Goal: Task Accomplishment & Management: Manage account settings

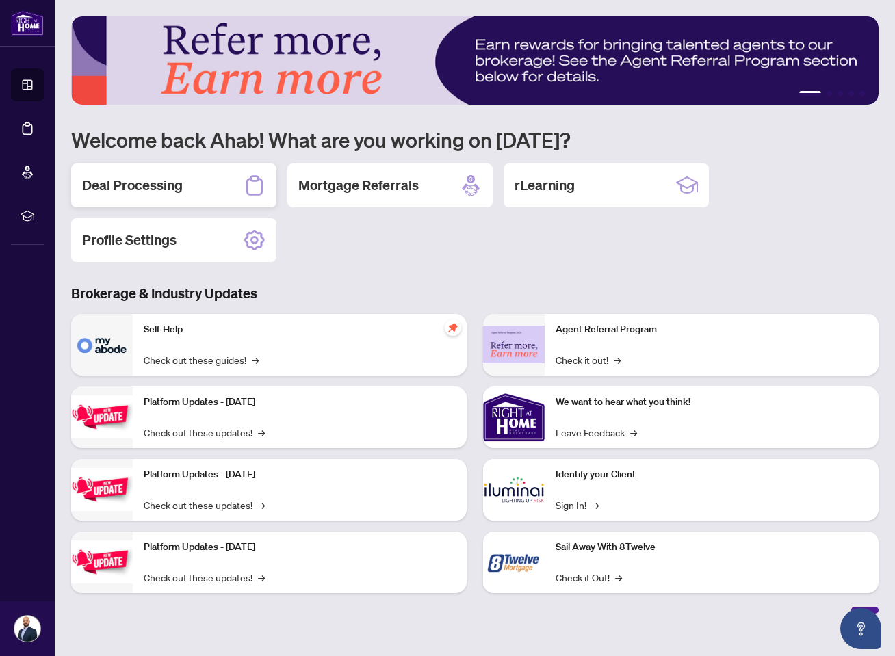
click at [223, 181] on div "Deal Processing" at bounding box center [173, 185] width 205 height 44
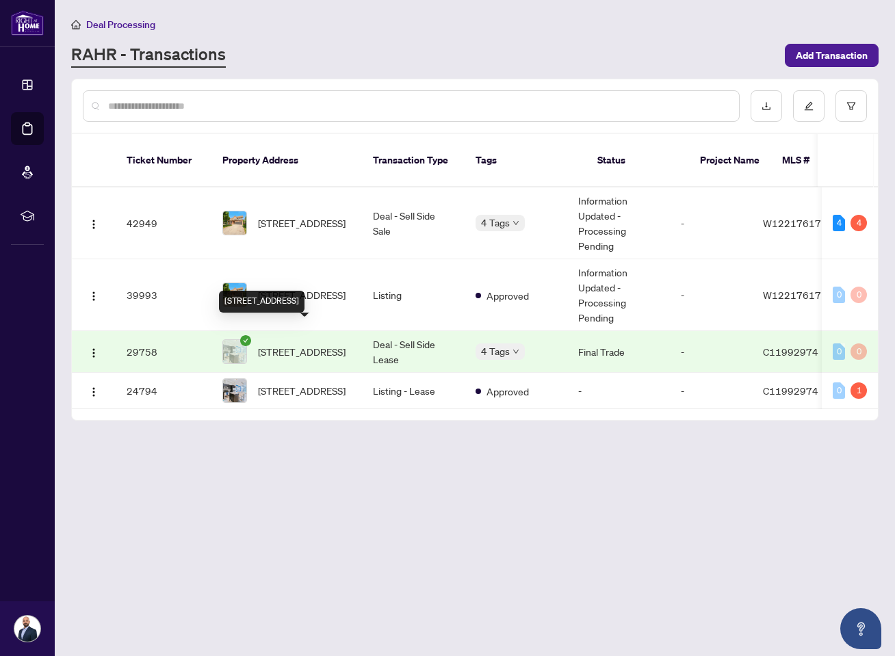
click at [314, 344] on span "[STREET_ADDRESS]" at bounding box center [302, 351] width 88 height 15
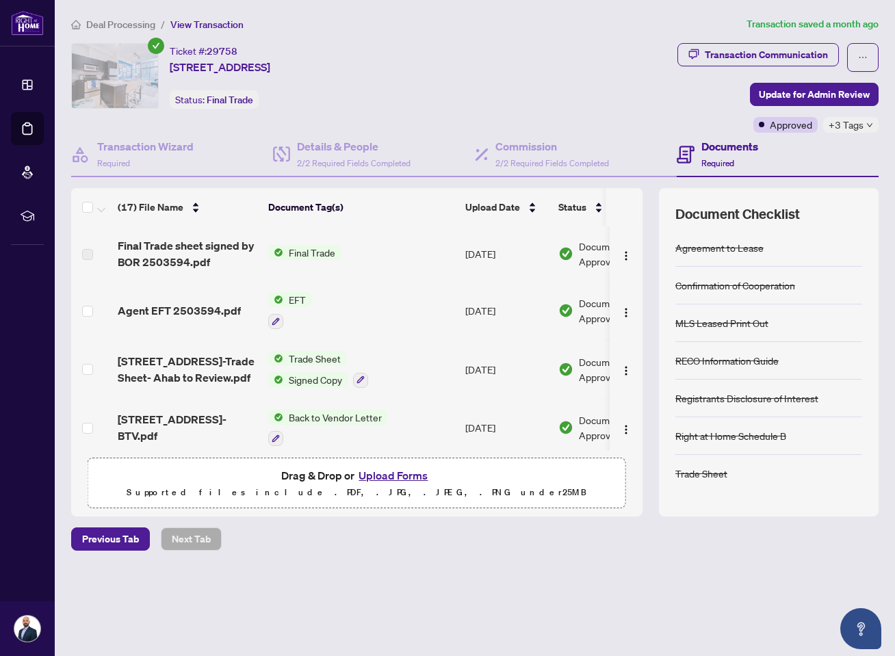
click at [304, 249] on span "Final Trade" at bounding box center [311, 252] width 57 height 15
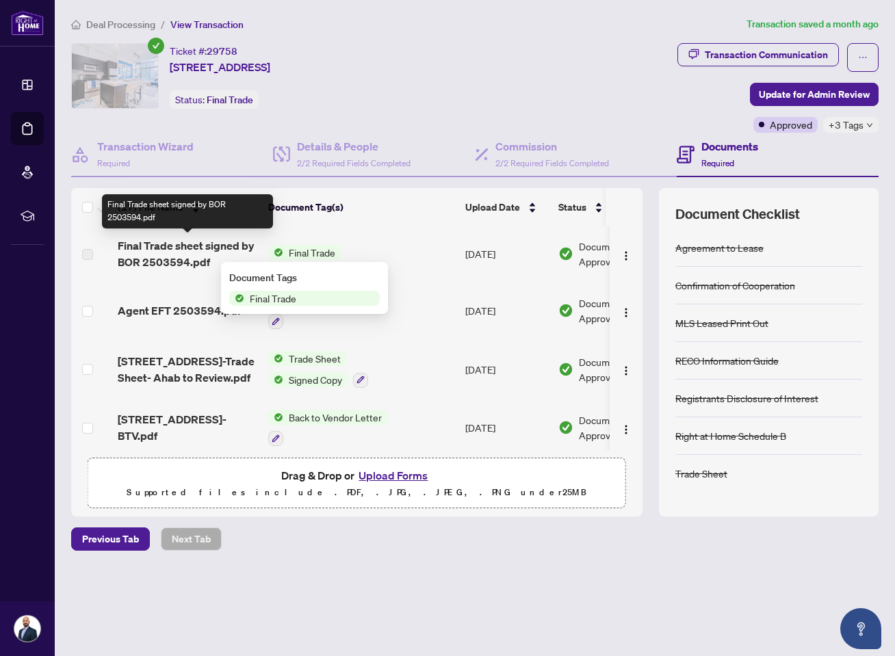
click at [206, 242] on span "Final Trade sheet signed by BOR 2503594.pdf" at bounding box center [188, 253] width 140 height 33
click at [204, 258] on span "Final Trade sheet signed by BOR 2503594.pdf" at bounding box center [188, 253] width 140 height 33
click at [170, 259] on span "Final Trade sheet signed by BOR 2503594.pdf" at bounding box center [188, 253] width 140 height 33
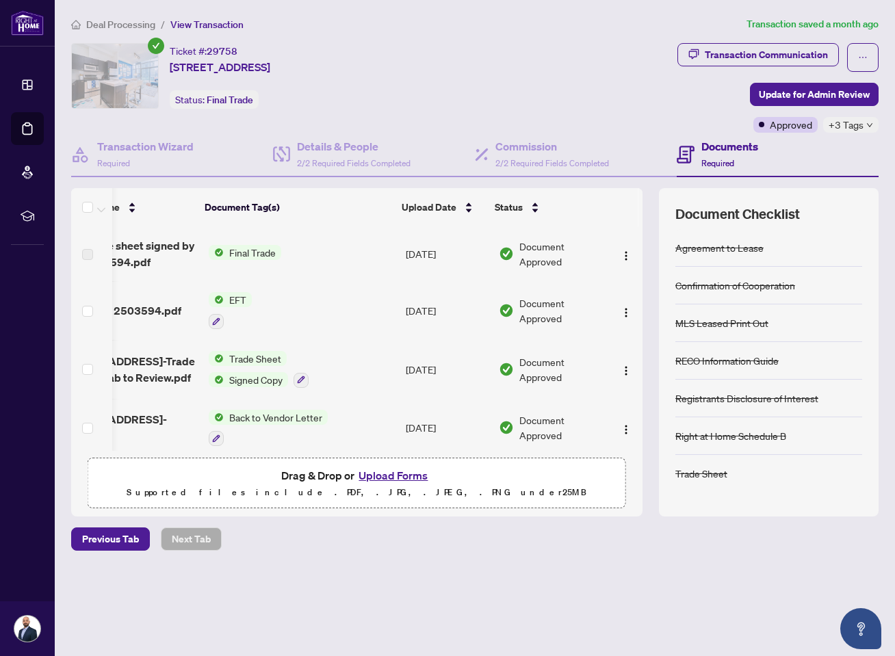
scroll to position [0, 64]
click at [623, 254] on img "button" at bounding box center [625, 255] width 11 height 11
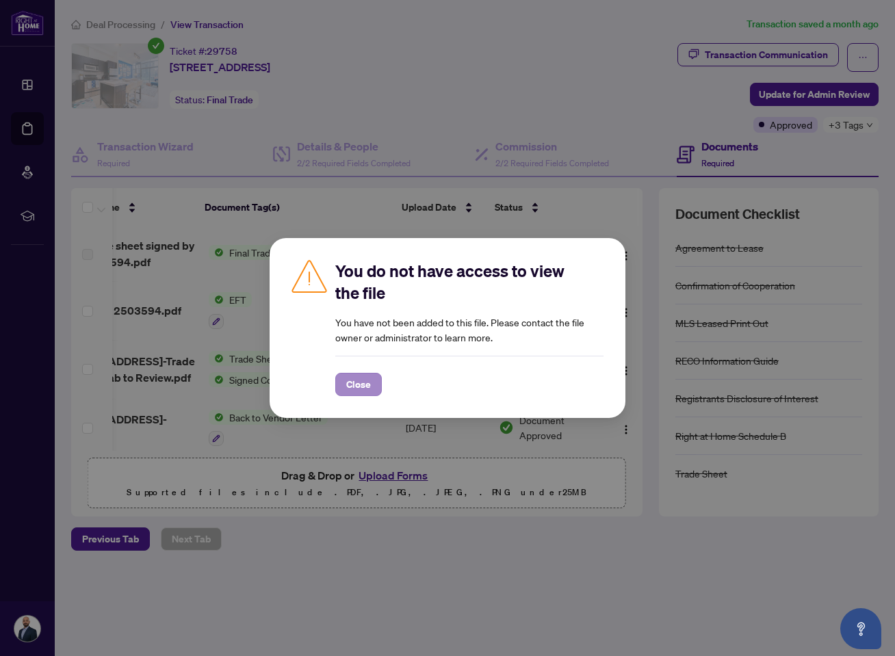
click at [363, 377] on span "Close" at bounding box center [358, 384] width 25 height 22
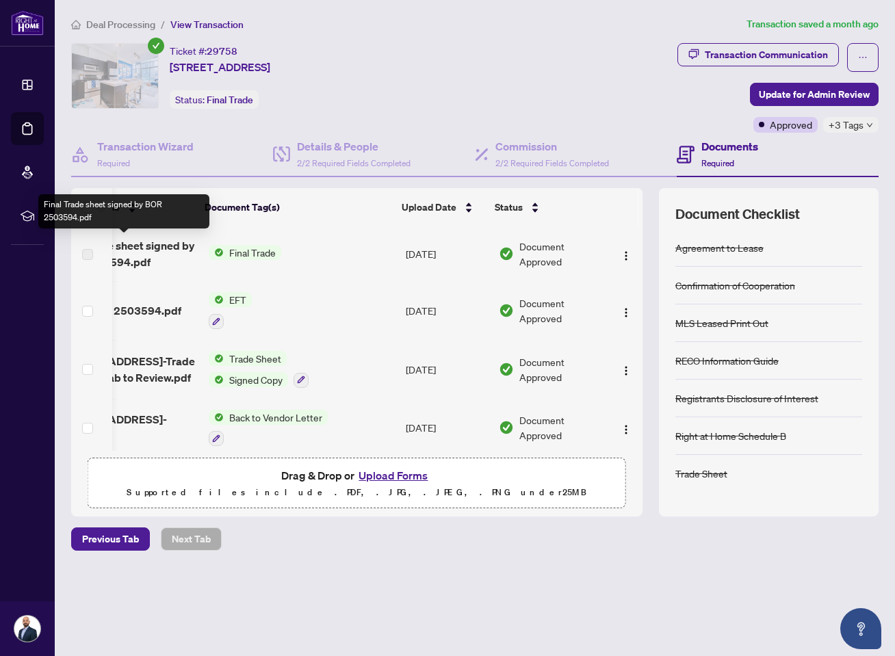
click at [132, 245] on span "Final Trade sheet signed by BOR 2503594.pdf" at bounding box center [128, 253] width 140 height 33
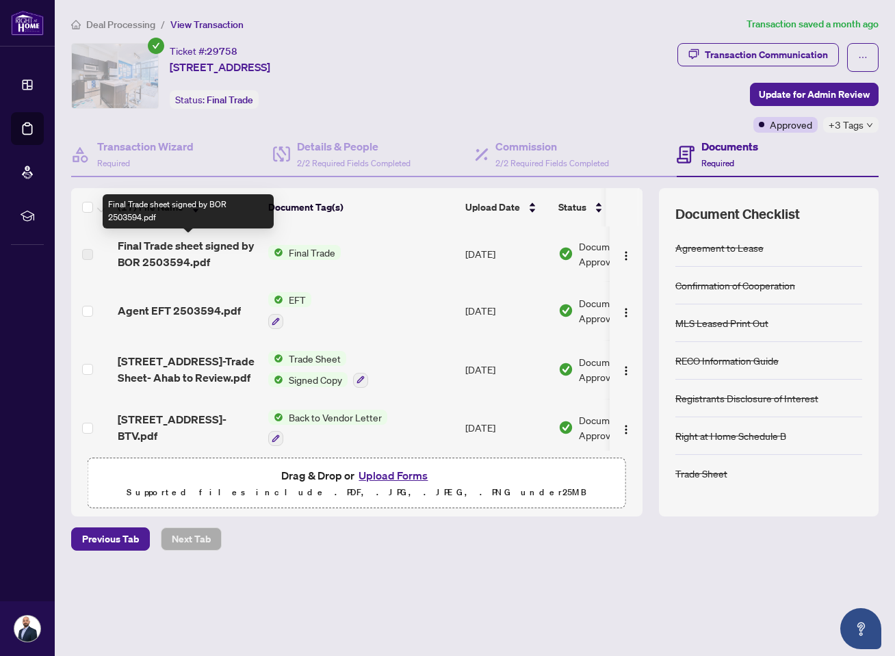
scroll to position [0, 0]
click at [198, 250] on span "Final Trade sheet signed by BOR 2503594.pdf" at bounding box center [188, 253] width 140 height 33
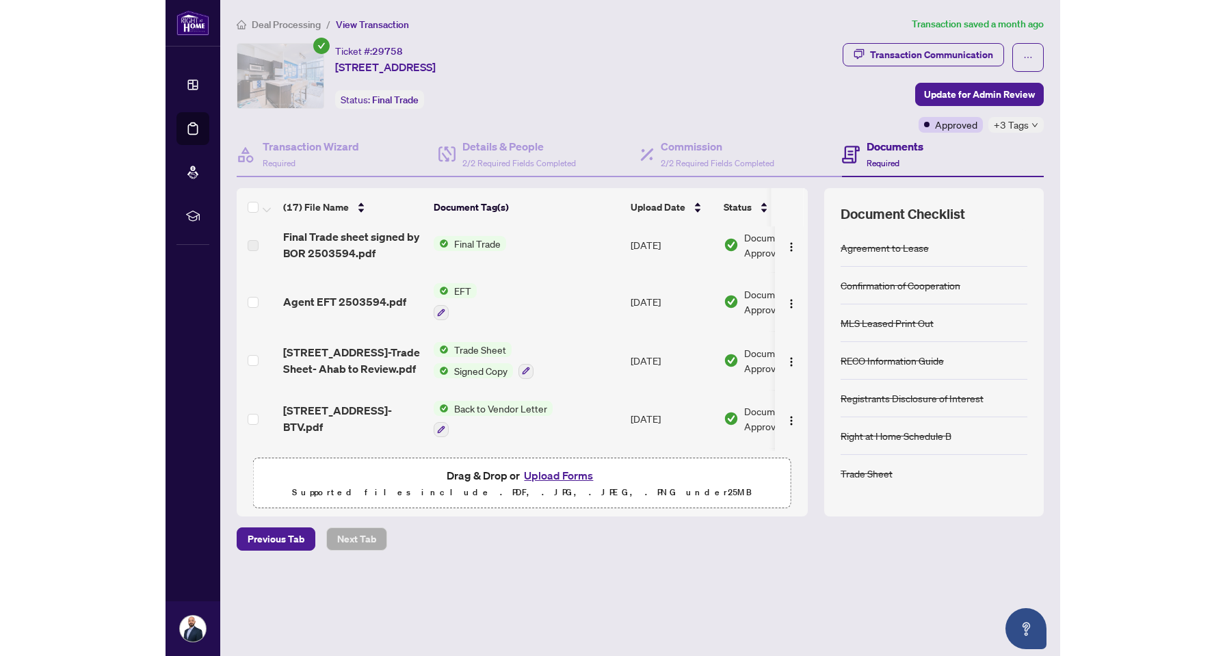
scroll to position [10, 0]
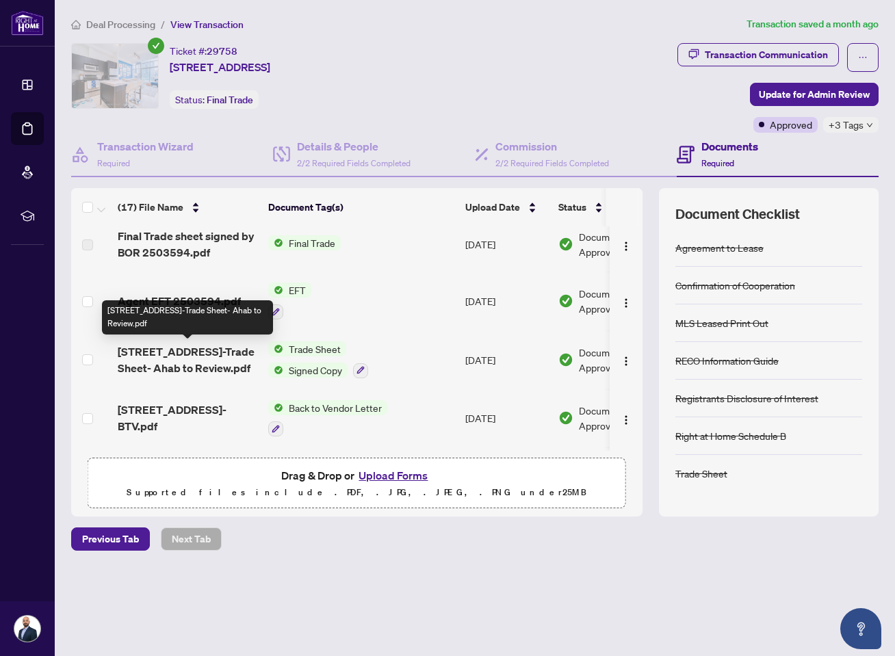
click at [198, 344] on span "637 Lake Shore Blvd 1020-Trade Sheet- Ahab to Review.pdf" at bounding box center [188, 359] width 140 height 33
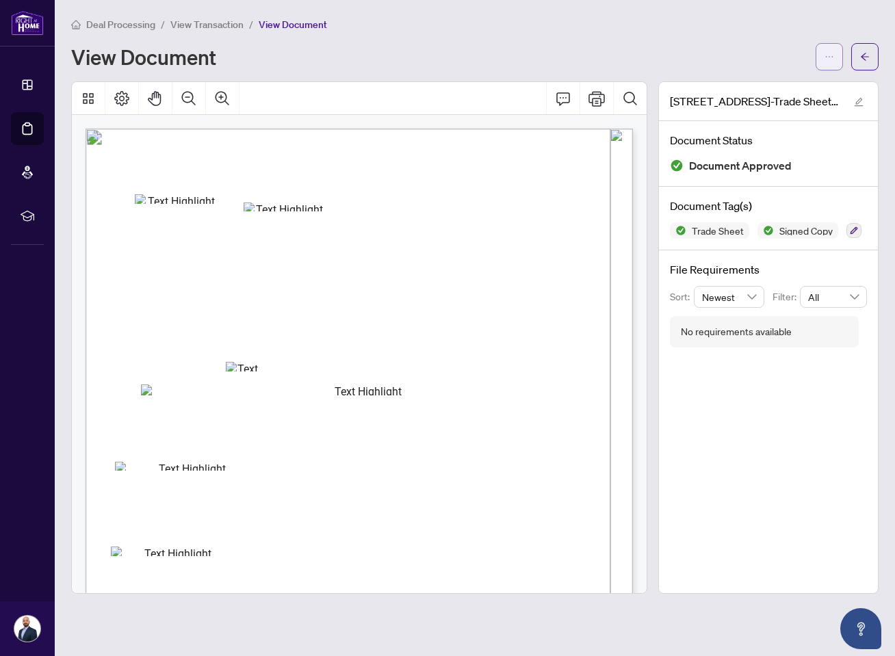
click at [833, 54] on icon "ellipsis" at bounding box center [829, 57] width 10 height 10
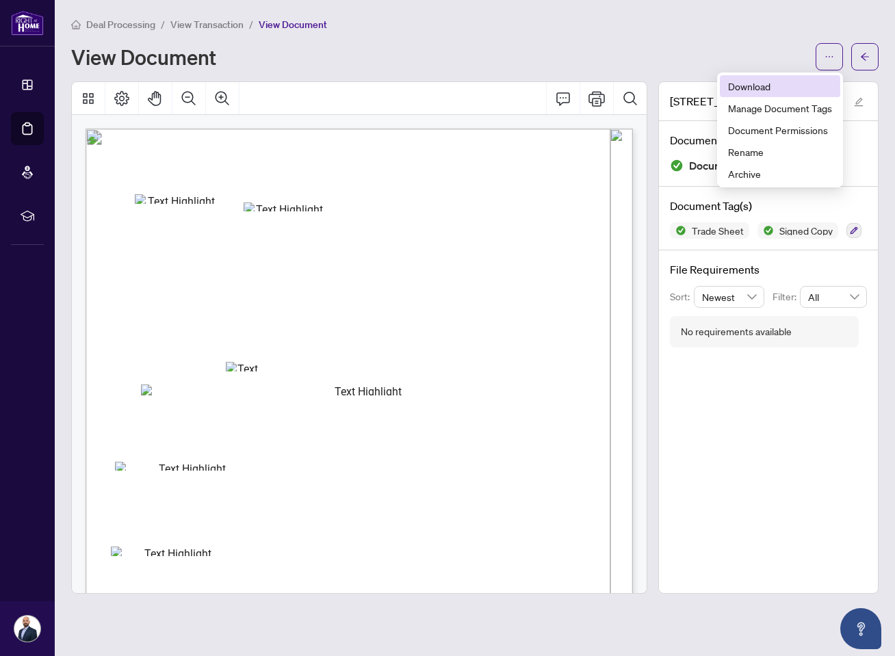
click at [789, 86] on span "Download" at bounding box center [780, 86] width 104 height 15
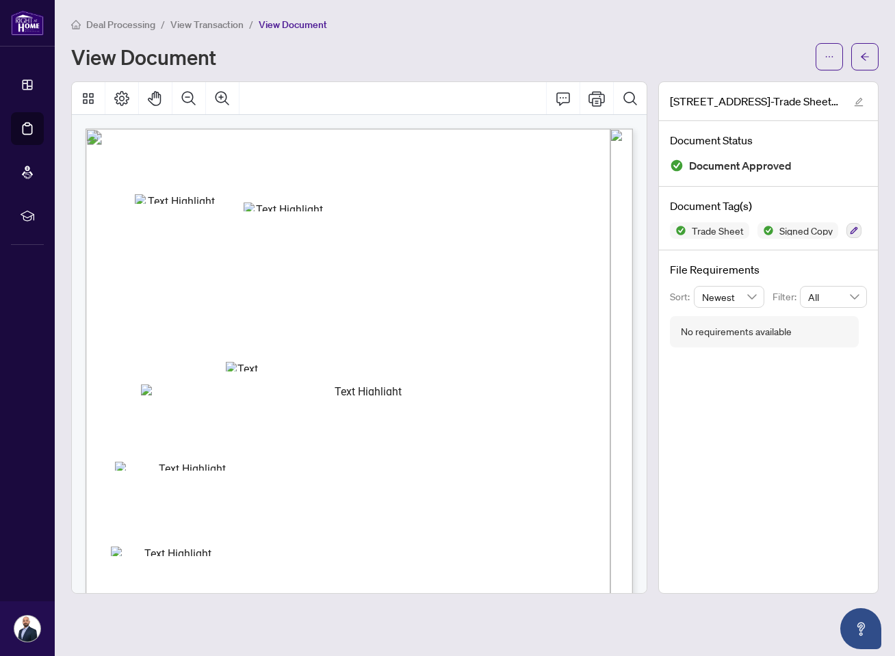
click at [206, 27] on span "View Transaction" at bounding box center [206, 24] width 73 height 12
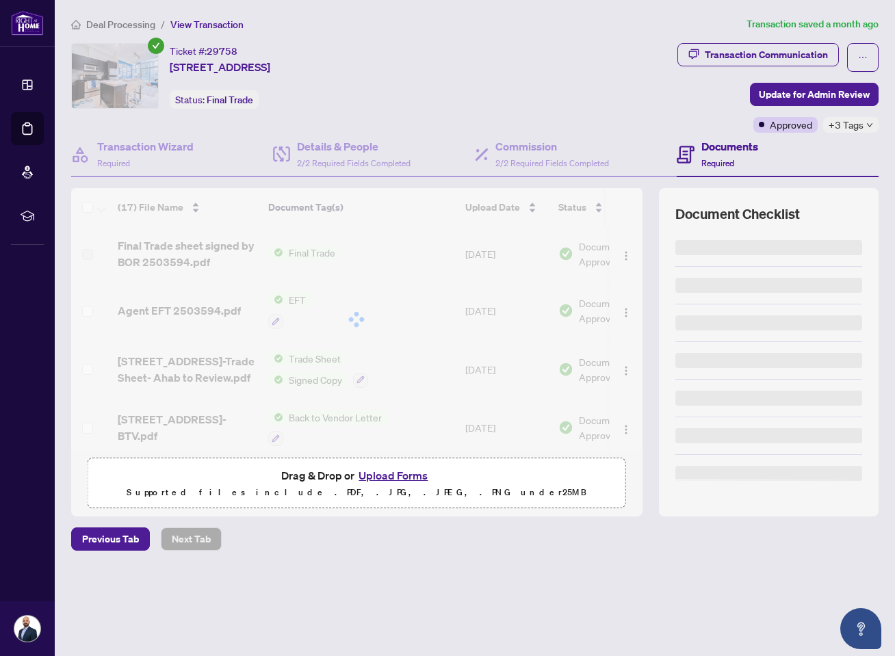
click at [134, 24] on span "Deal Processing" at bounding box center [120, 24] width 69 height 12
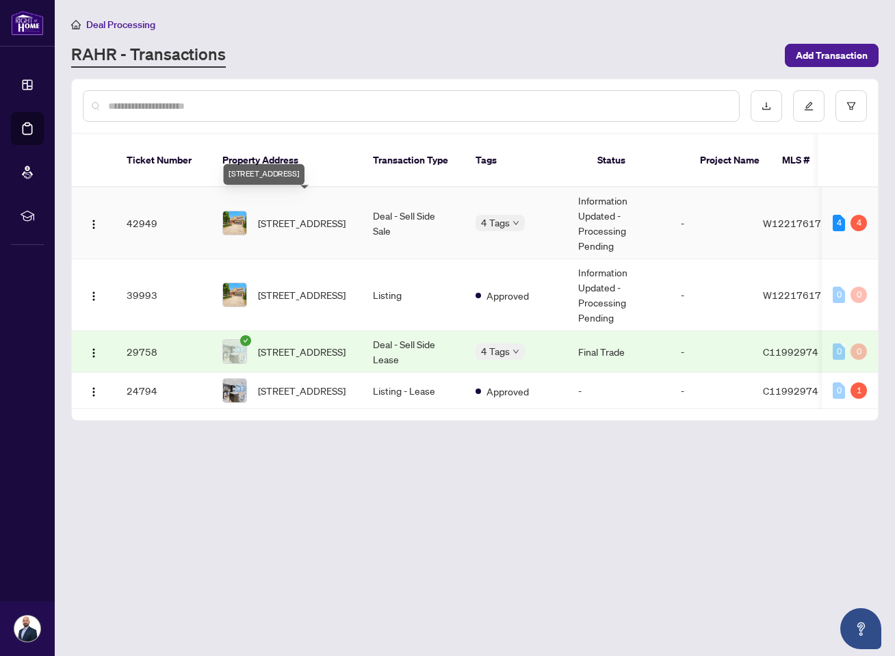
click at [298, 215] on span "2237 Austin Crt, Burlington, Ontario L7L 6V5, Canada" at bounding box center [302, 222] width 88 height 15
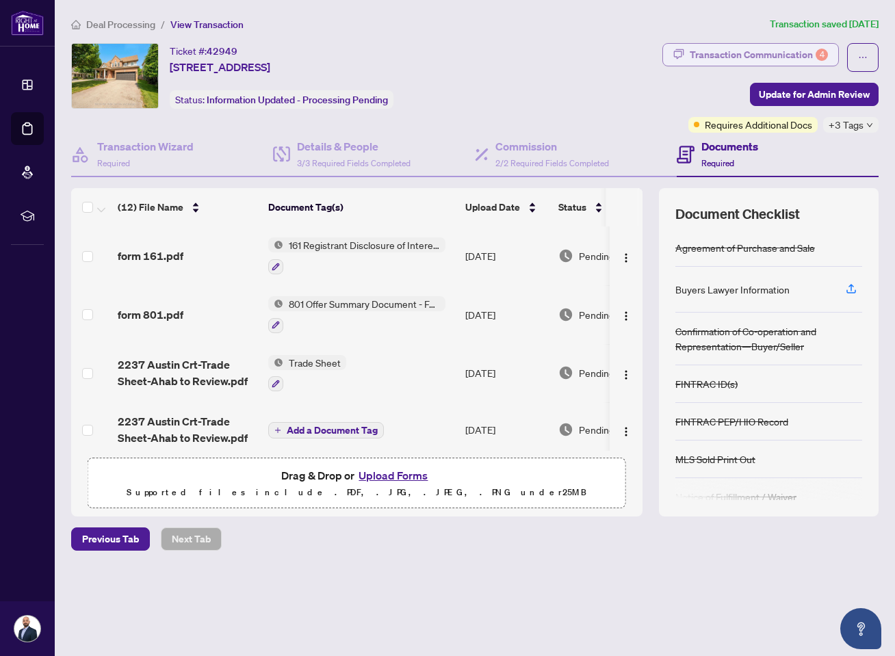
click at [768, 56] on div "Transaction Communication 4" at bounding box center [758, 55] width 138 height 22
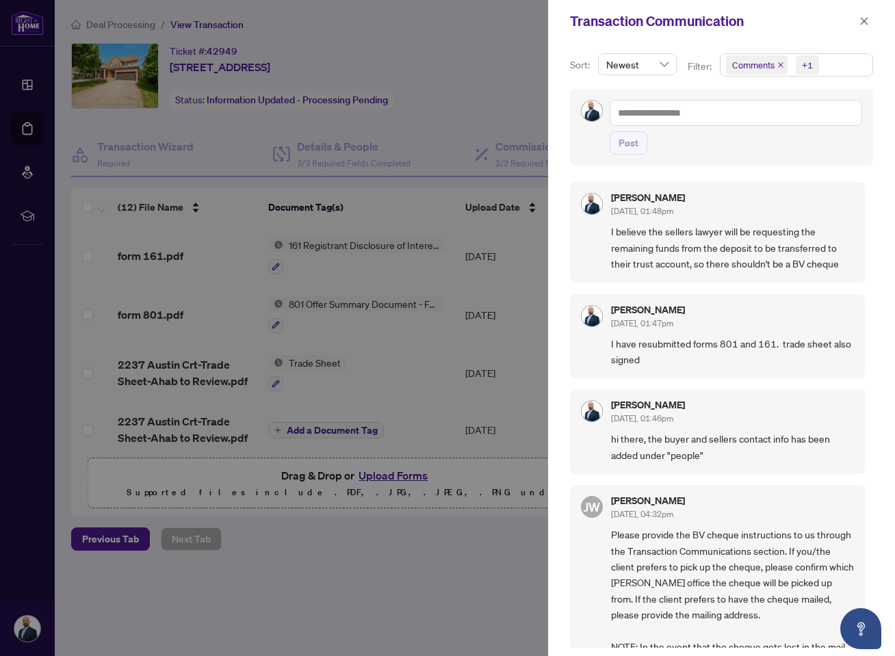
click at [525, 143] on div at bounding box center [447, 328] width 895 height 656
click at [861, 22] on icon "close" at bounding box center [864, 21] width 10 height 10
